Goal: Task Accomplishment & Management: Manage account settings

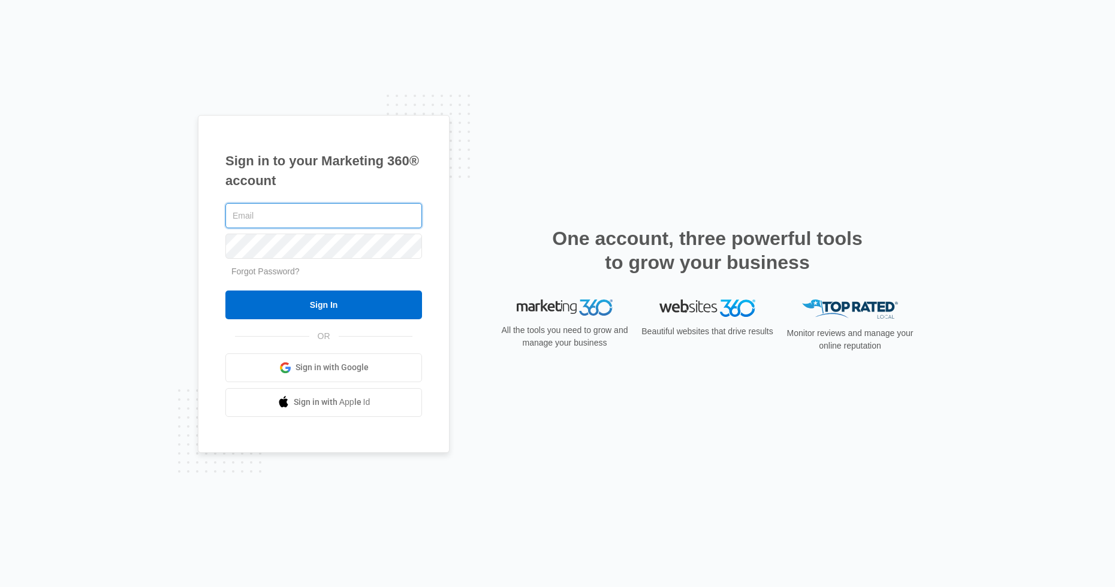
click at [293, 219] on input "text" at bounding box center [323, 215] width 197 height 25
type input "[EMAIL_ADDRESS][DOMAIN_NAME]"
click at [225, 291] on input "Sign In" at bounding box center [323, 305] width 197 height 29
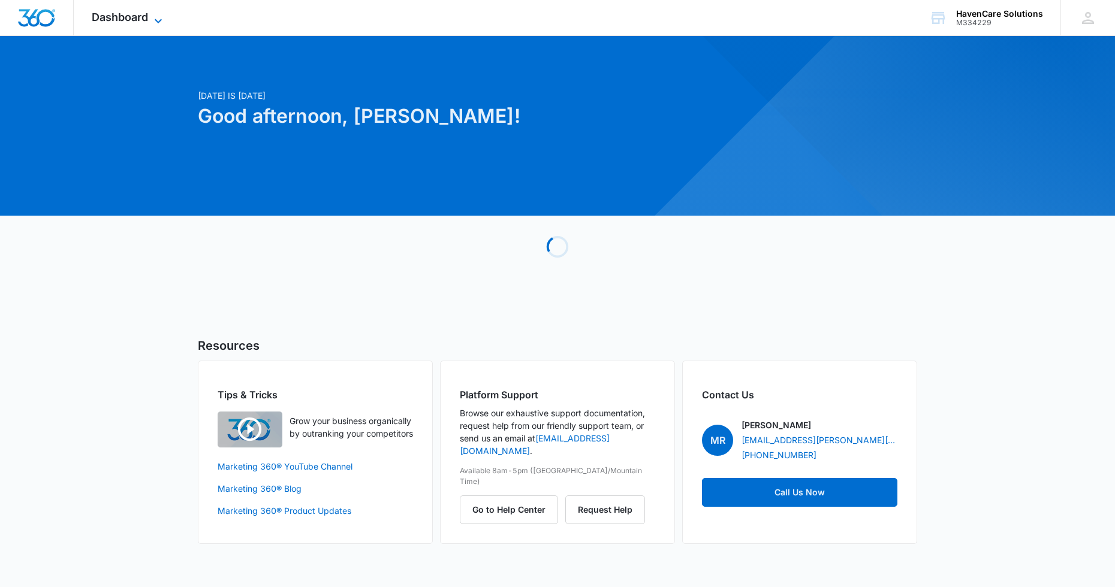
click at [153, 19] on icon at bounding box center [158, 21] width 14 height 14
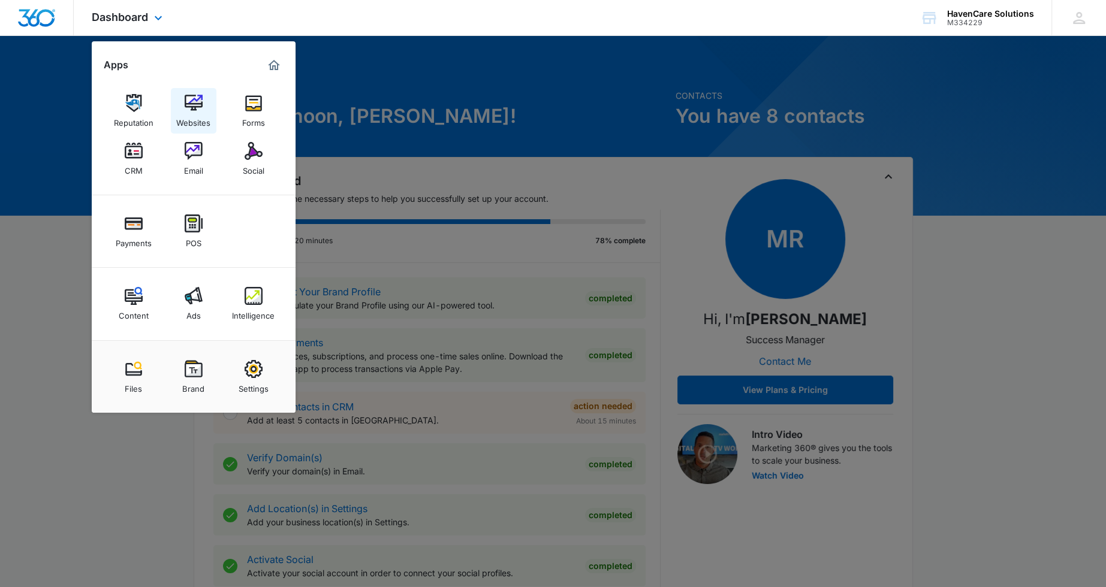
click at [197, 110] on img at bounding box center [194, 103] width 18 height 18
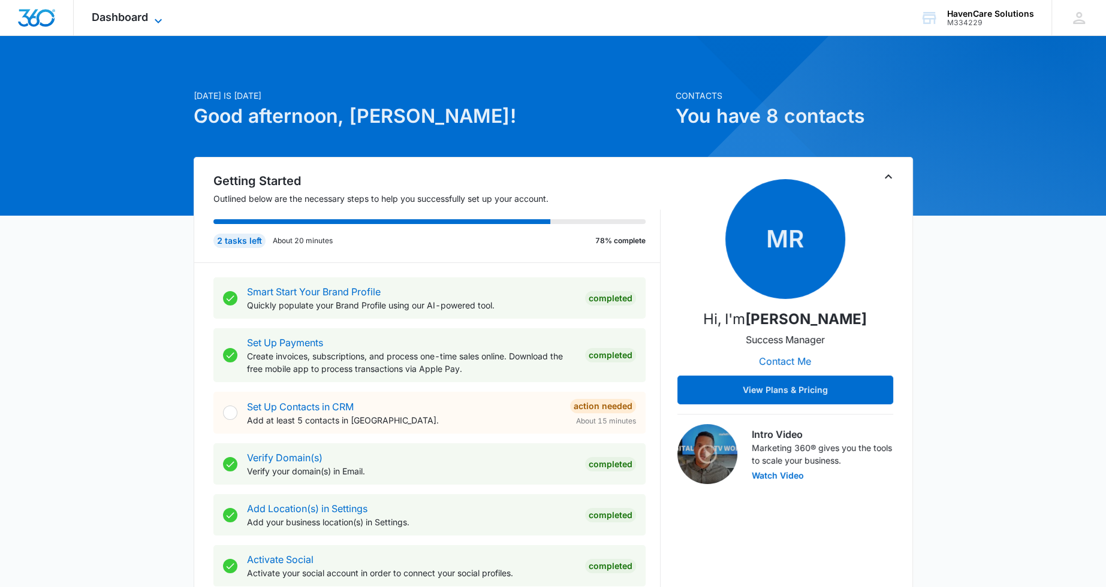
click at [147, 22] on span "Dashboard" at bounding box center [120, 17] width 56 height 13
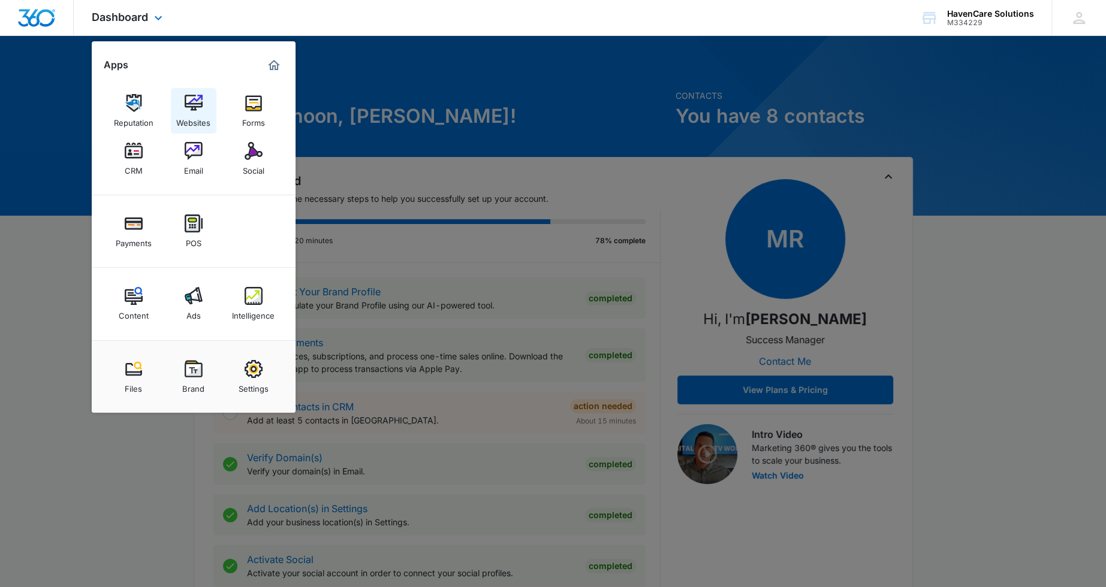
click at [198, 105] on img at bounding box center [194, 103] width 18 height 18
